Goal: Transaction & Acquisition: Purchase product/service

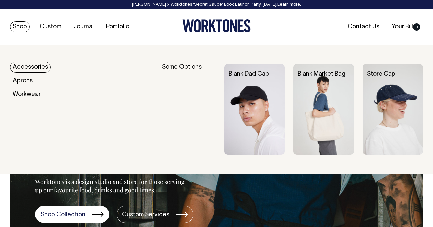
click at [20, 24] on link "Shop" at bounding box center [20, 26] width 20 height 11
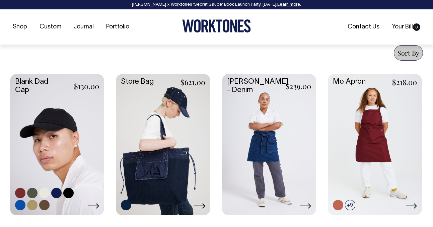
scroll to position [259, 0]
click at [83, 126] on link at bounding box center [57, 144] width 94 height 140
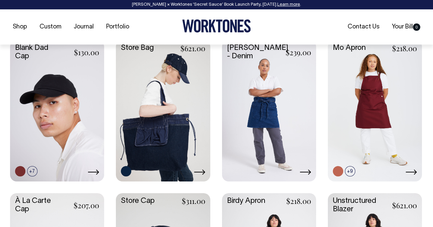
scroll to position [293, 0]
click at [161, 143] on link at bounding box center [163, 110] width 94 height 140
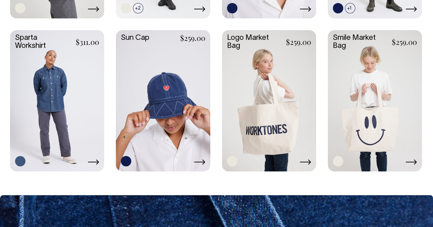
scroll to position [1068, 0]
click at [165, 108] on link at bounding box center [163, 100] width 94 height 140
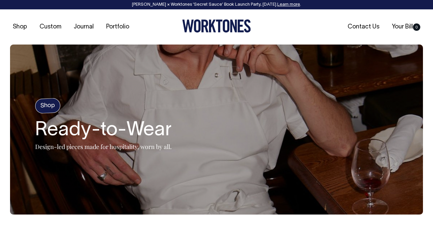
scroll to position [0, 0]
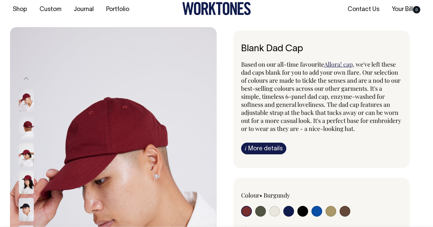
scroll to position [9, 0]
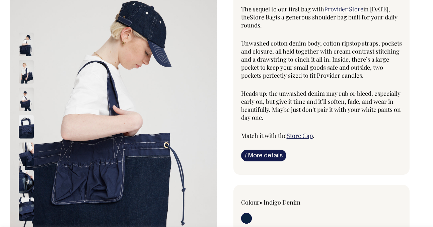
scroll to position [73, 0]
drag, startPoint x: 135, startPoint y: 165, endPoint x: 114, endPoint y: 160, distance: 21.4
click at [114, 160] on img at bounding box center [113, 127] width 207 height 310
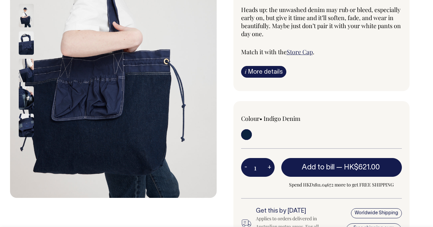
click at [32, 51] on img at bounding box center [26, 42] width 15 height 23
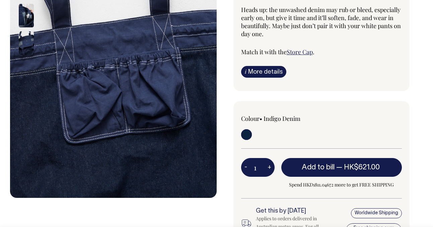
click at [27, 40] on img at bounding box center [26, 42] width 15 height 23
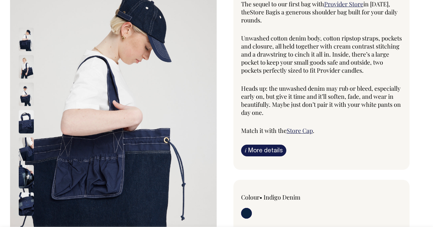
scroll to position [78, 0]
click at [262, 150] on link "i More details" at bounding box center [263, 151] width 45 height 12
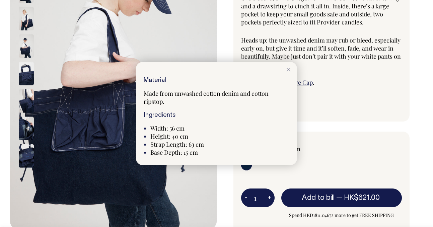
scroll to position [126, 0]
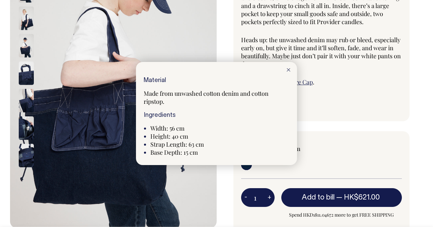
click at [288, 70] on line at bounding box center [288, 69] width 3 height 3
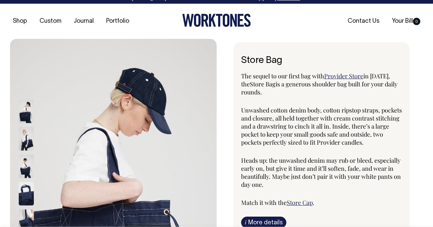
scroll to position [3, 0]
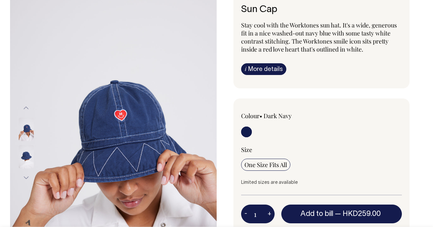
scroll to position [57, 0]
